Goal: Book appointment/travel/reservation

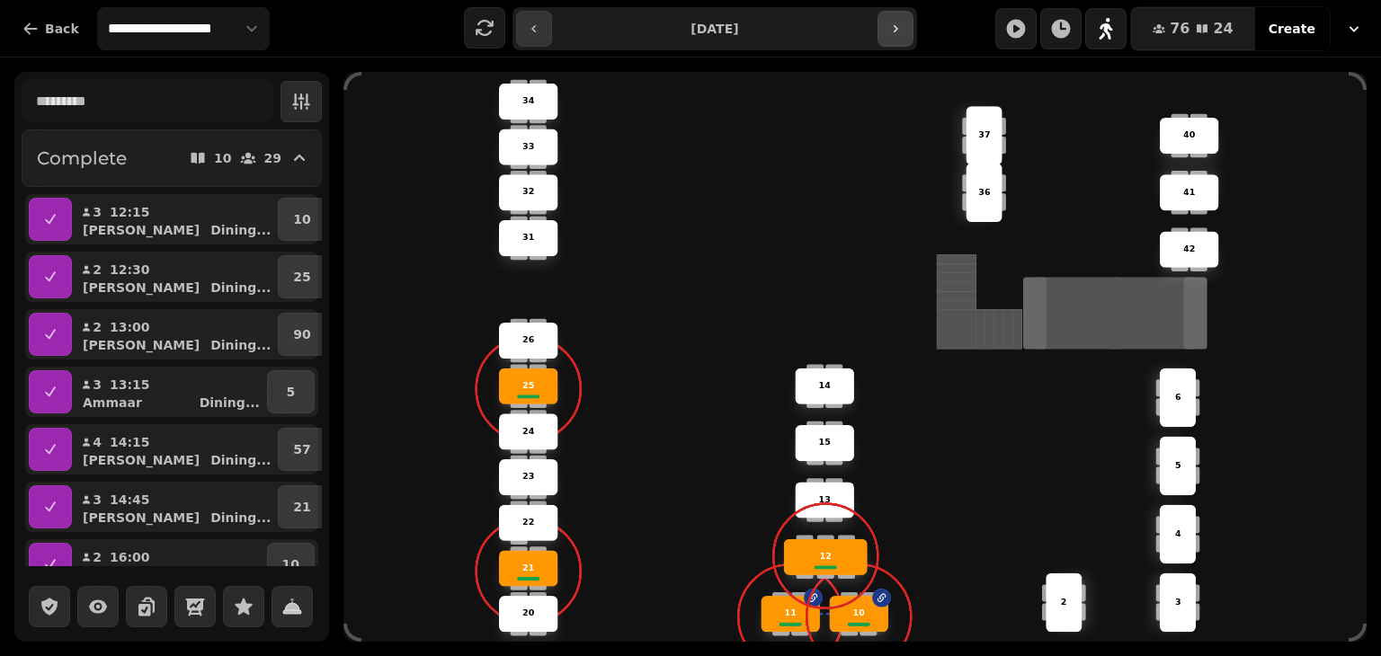
click at [891, 23] on icon "button" at bounding box center [896, 29] width 14 height 14
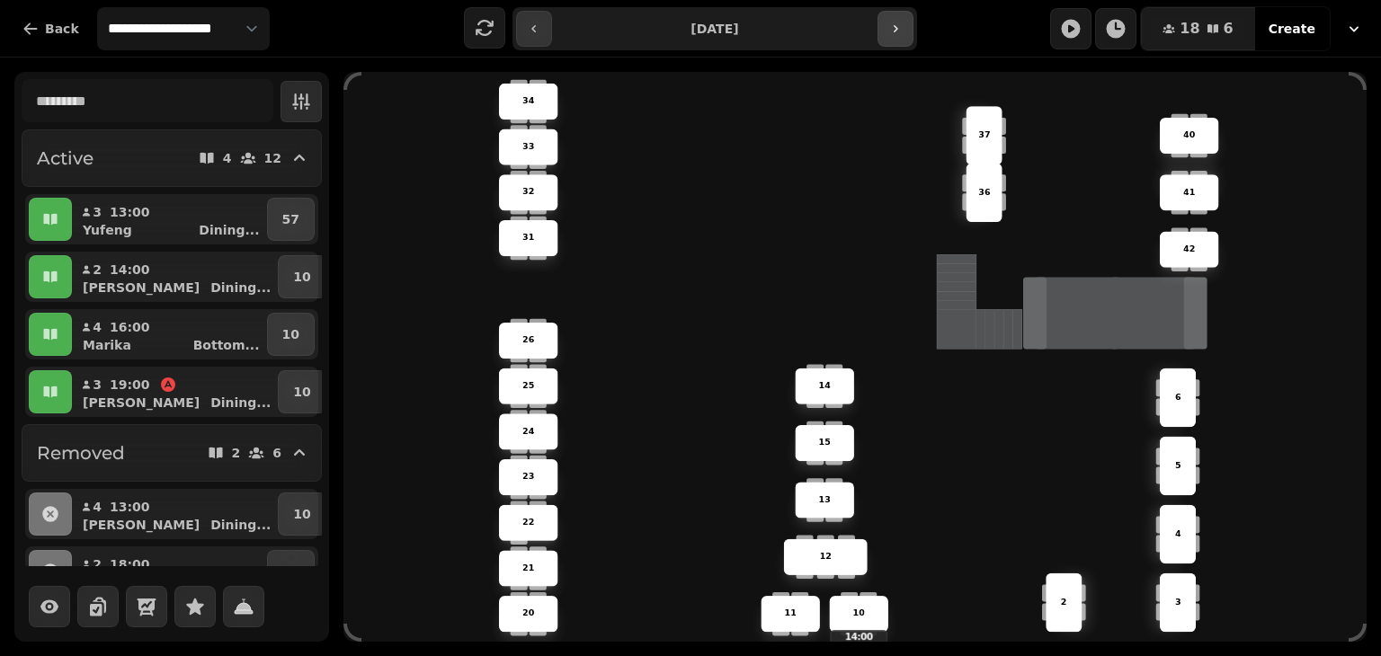
click at [889, 30] on icon "button" at bounding box center [896, 29] width 14 height 14
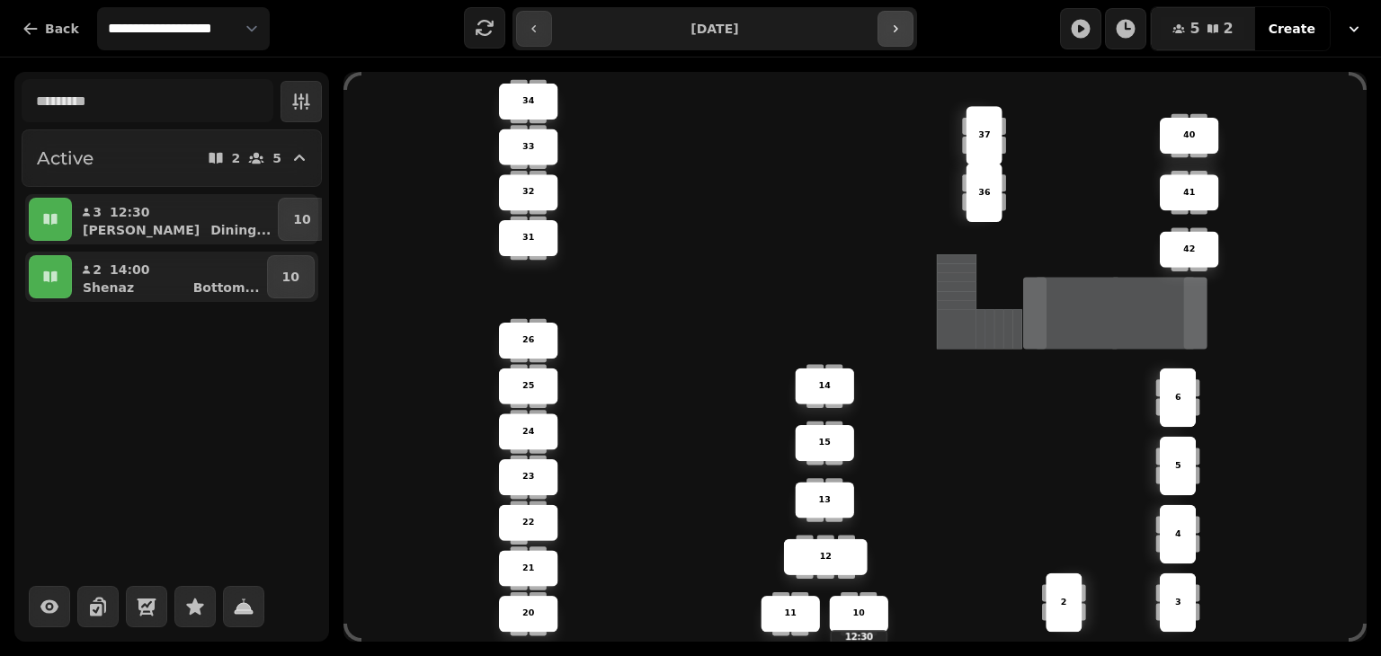
click at [889, 30] on icon "button" at bounding box center [896, 29] width 14 height 14
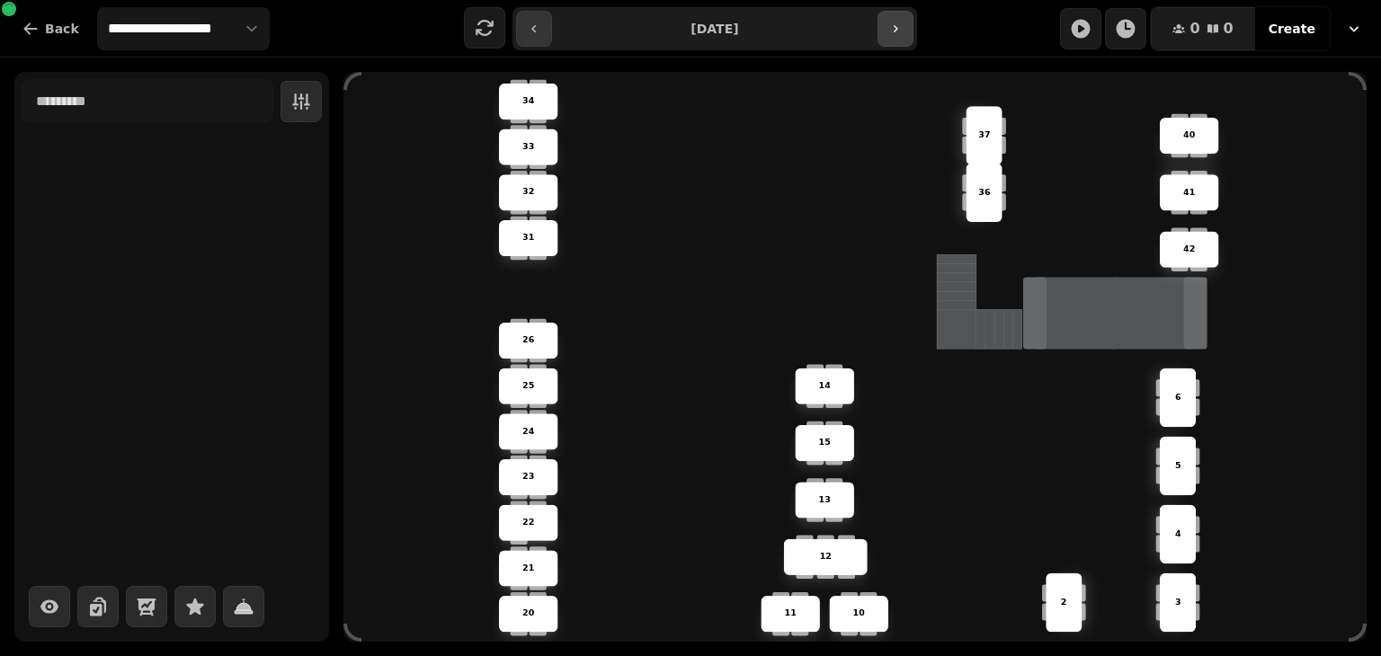
click at [889, 30] on icon "button" at bounding box center [896, 29] width 14 height 14
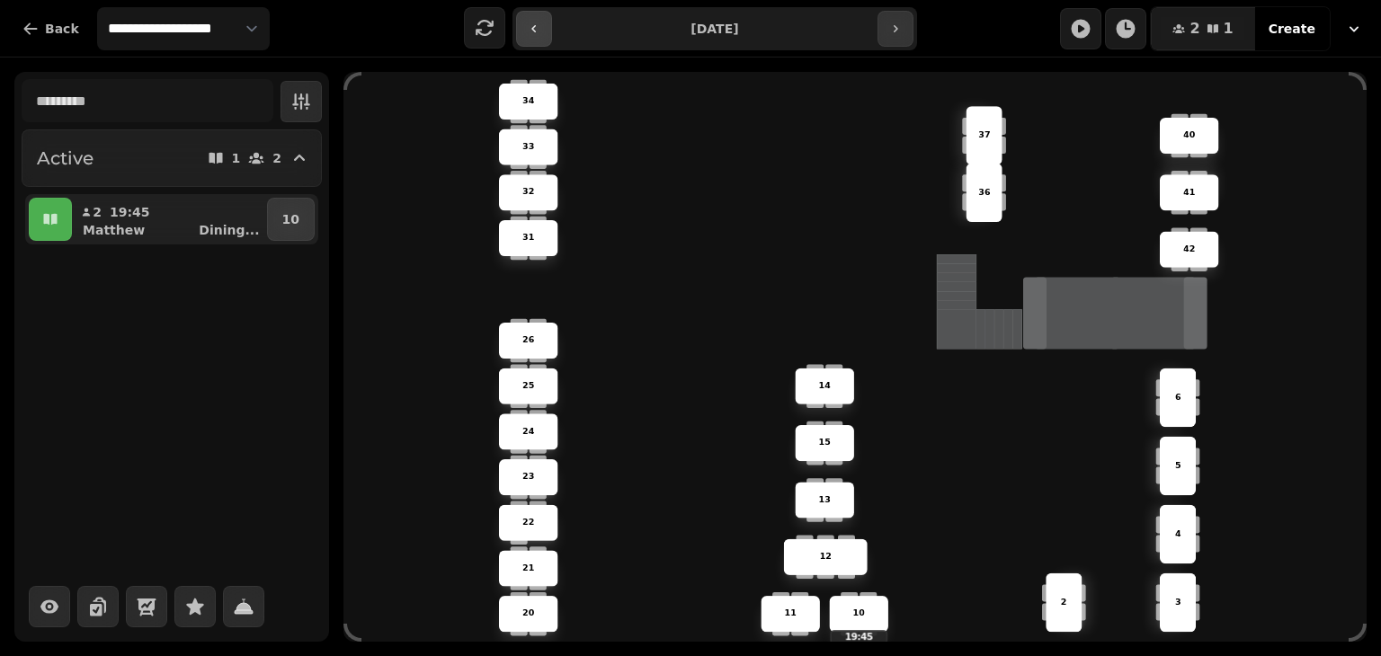
click at [540, 26] on icon "button" at bounding box center [534, 29] width 14 height 14
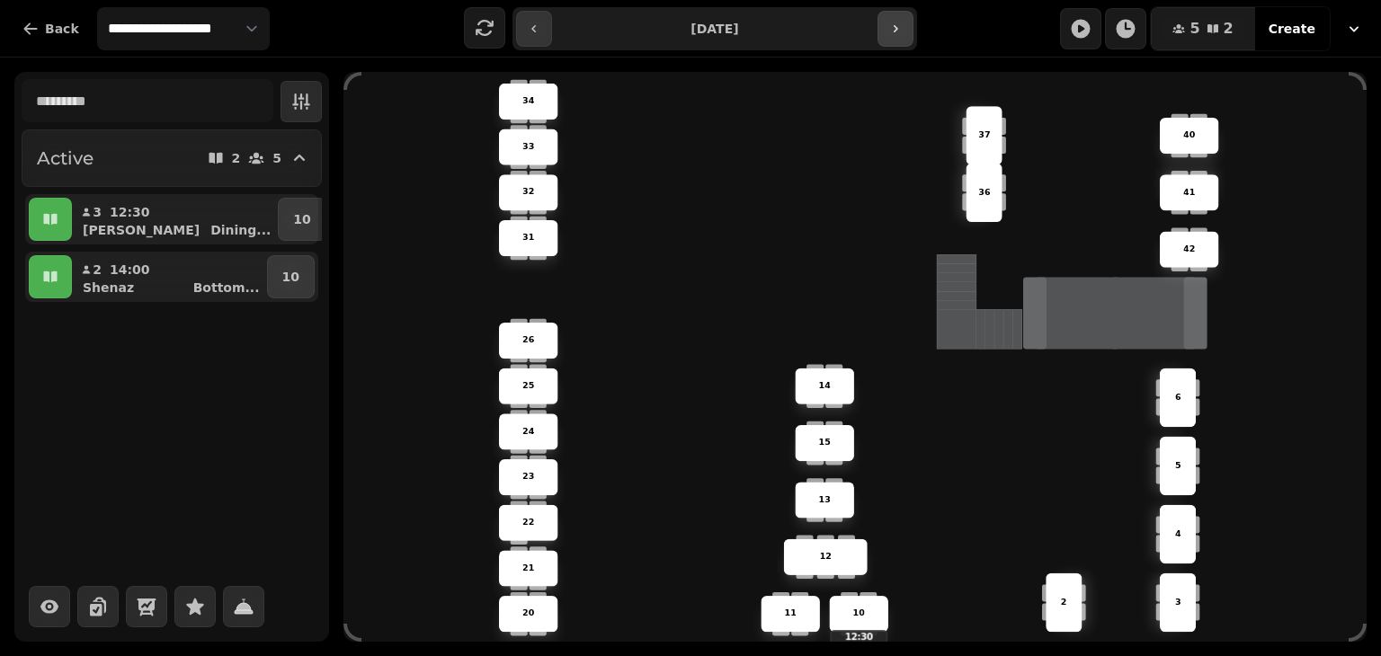
click at [898, 39] on button "button" at bounding box center [896, 29] width 36 height 36
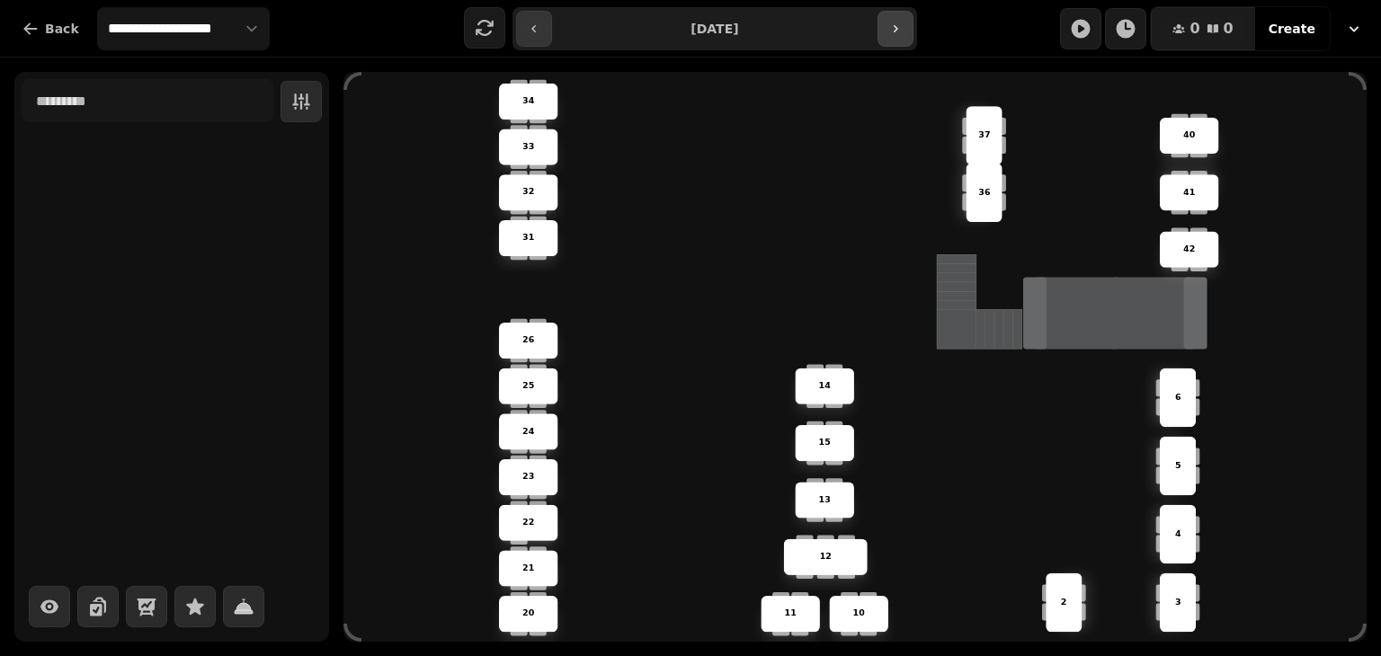
click at [898, 39] on button "button" at bounding box center [896, 29] width 36 height 36
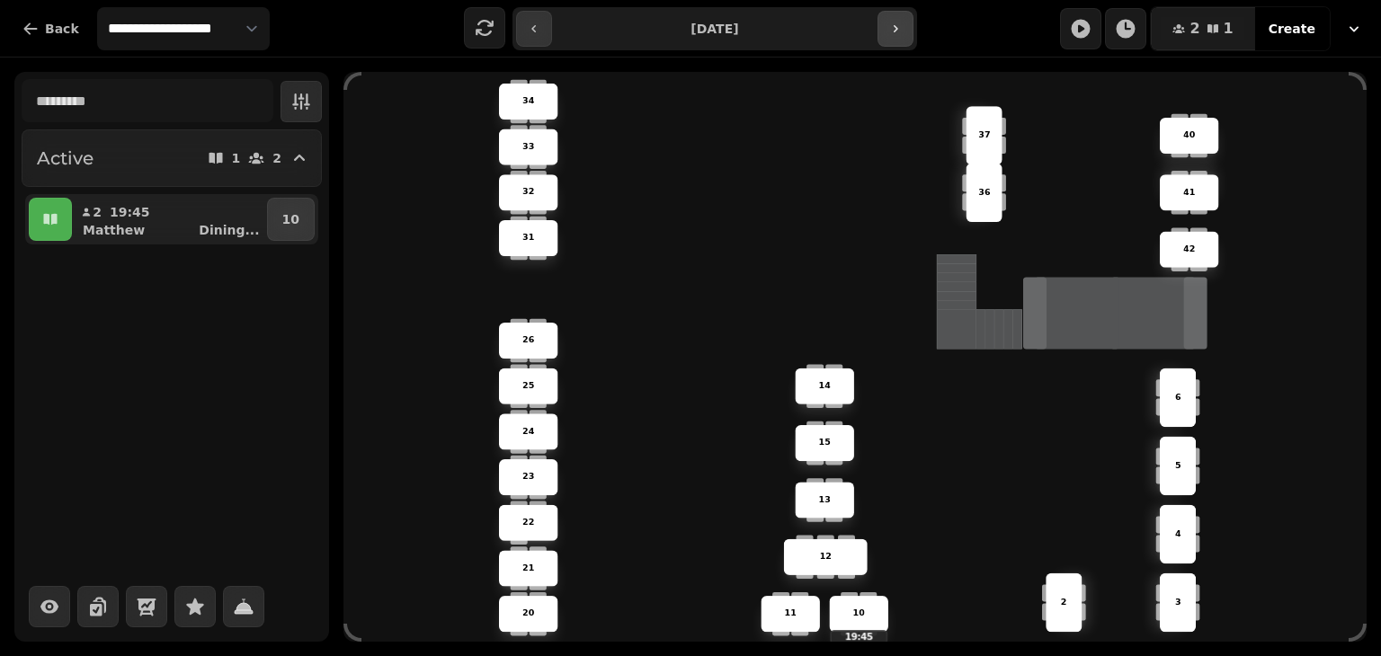
click at [898, 39] on button "button" at bounding box center [896, 29] width 36 height 36
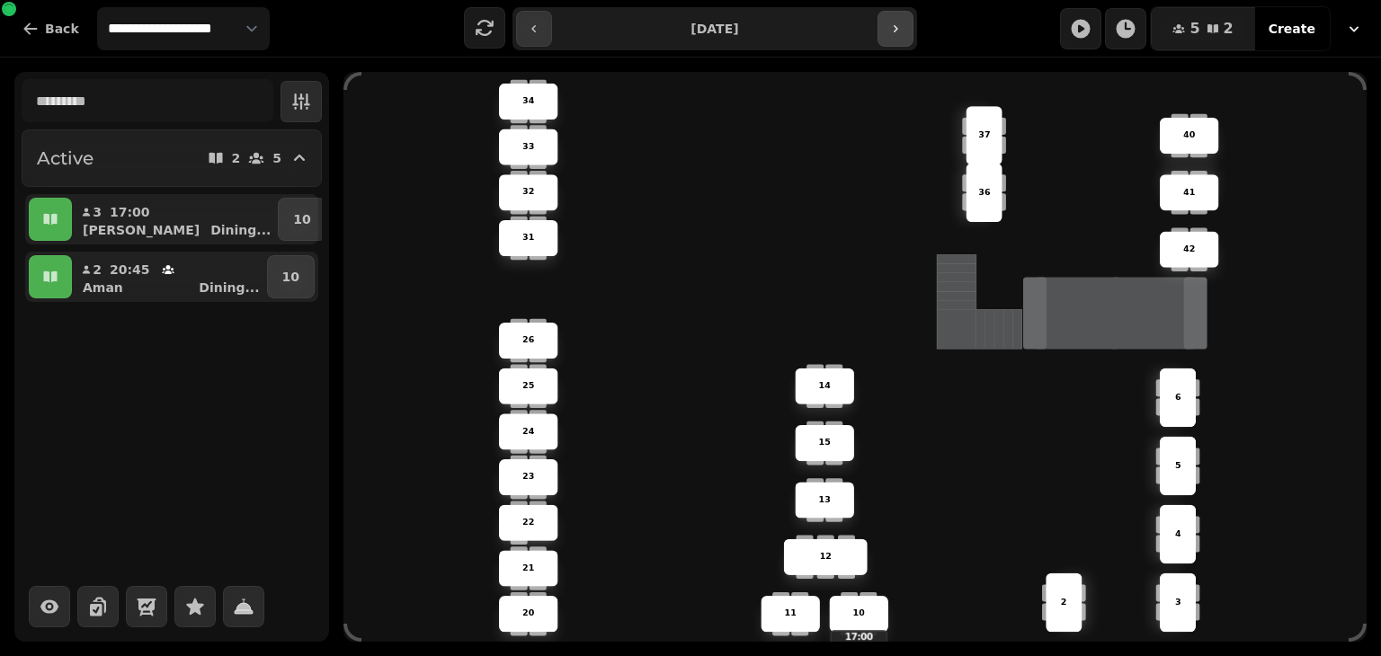
click at [898, 39] on button "button" at bounding box center [896, 29] width 36 height 36
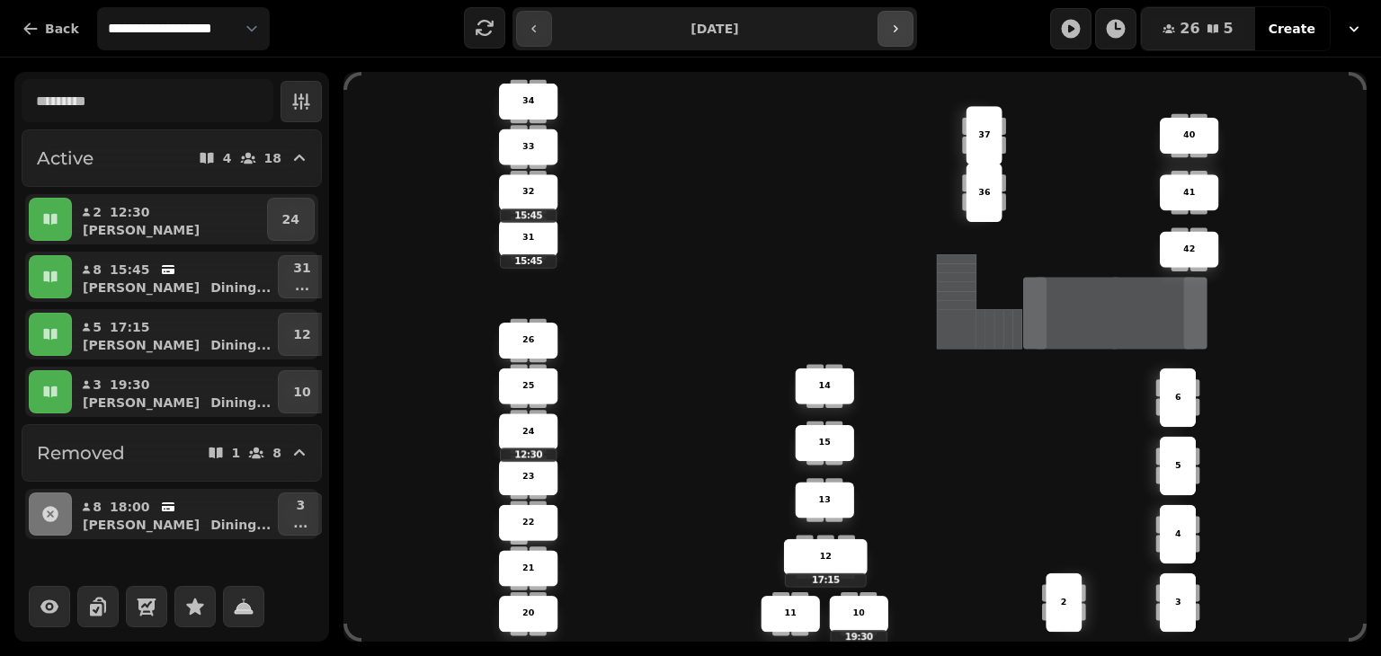
click at [898, 39] on button "button" at bounding box center [896, 29] width 36 height 36
type input "**********"
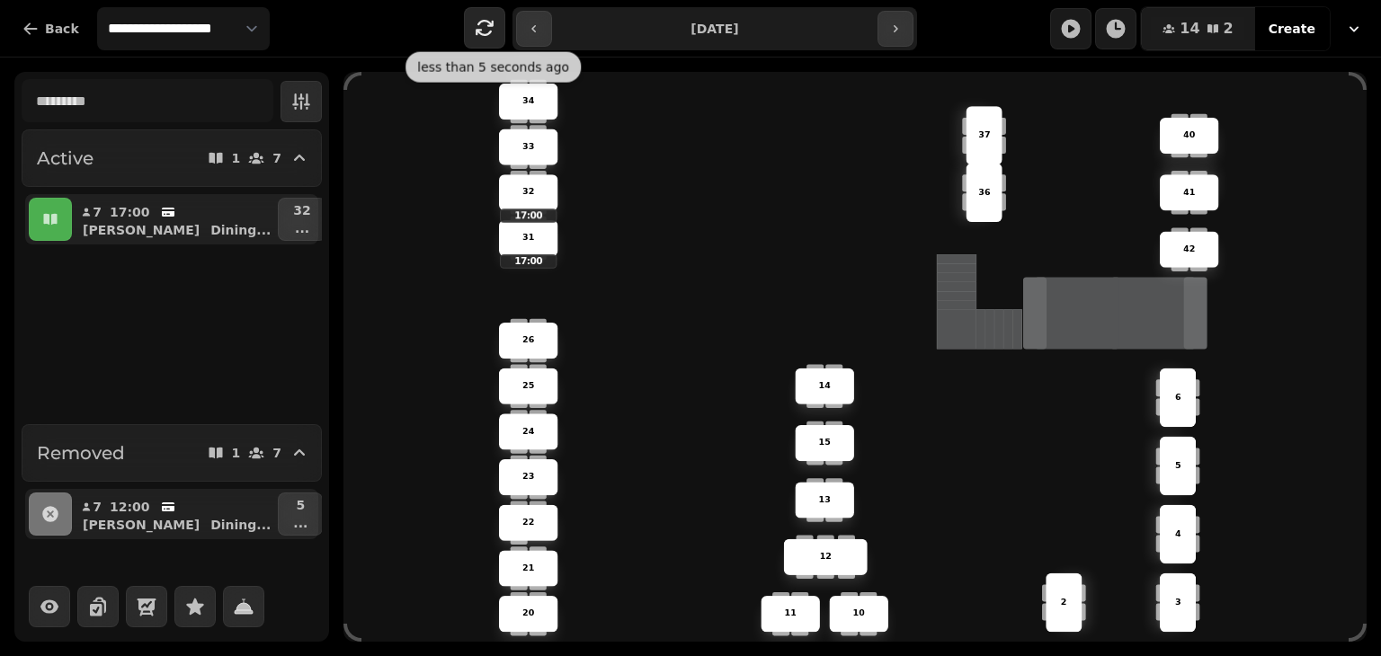
click at [494, 24] on icon "button" at bounding box center [486, 27] width 18 height 16
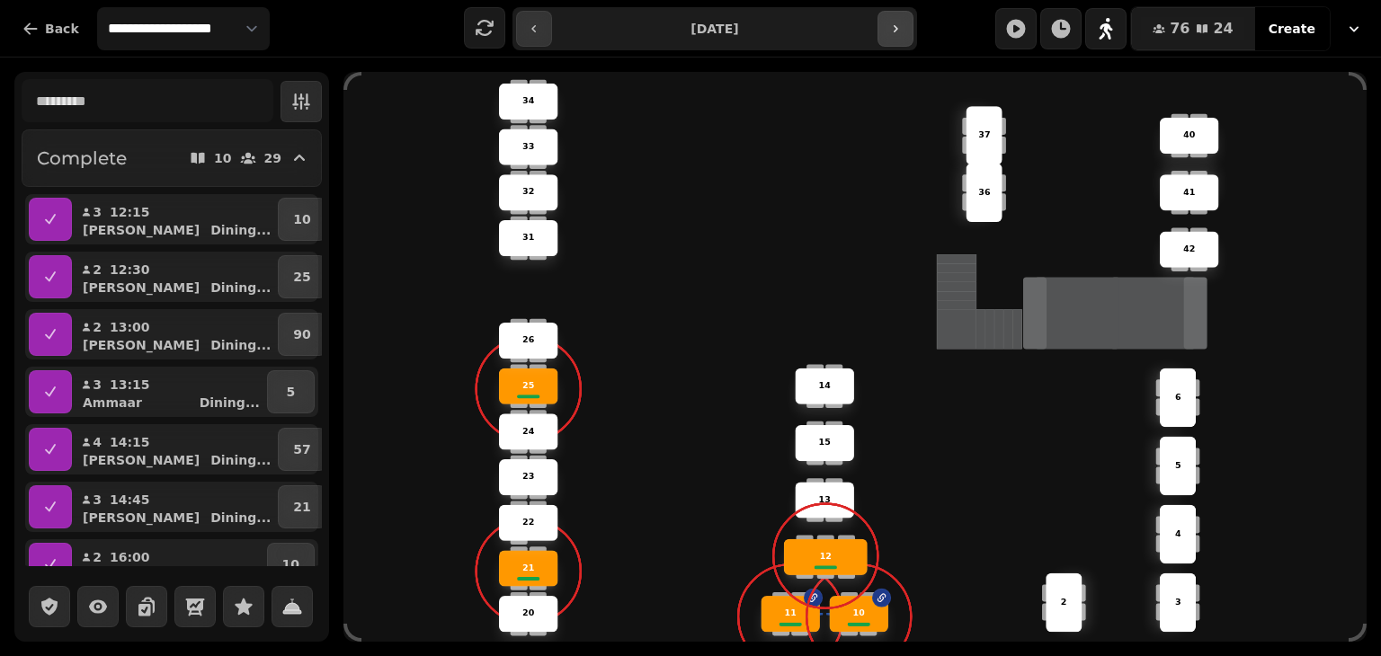
click at [899, 26] on icon "button" at bounding box center [896, 29] width 14 height 14
type input "**********"
